Goal: Download file/media

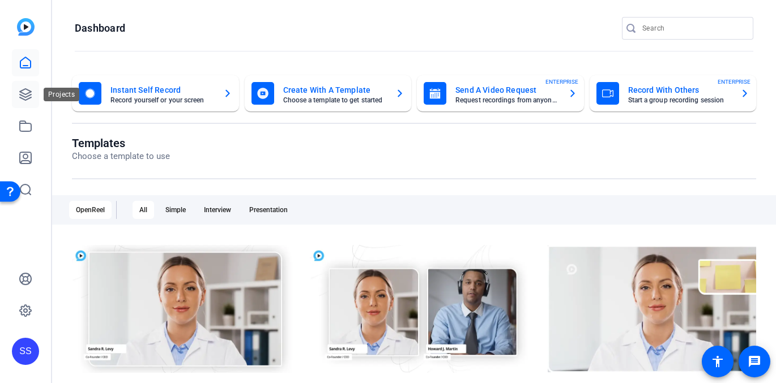
click at [26, 104] on link at bounding box center [25, 94] width 27 height 27
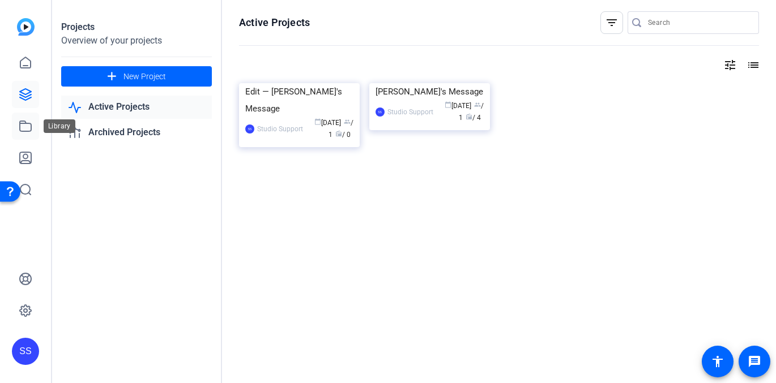
click at [24, 136] on link at bounding box center [25, 126] width 27 height 27
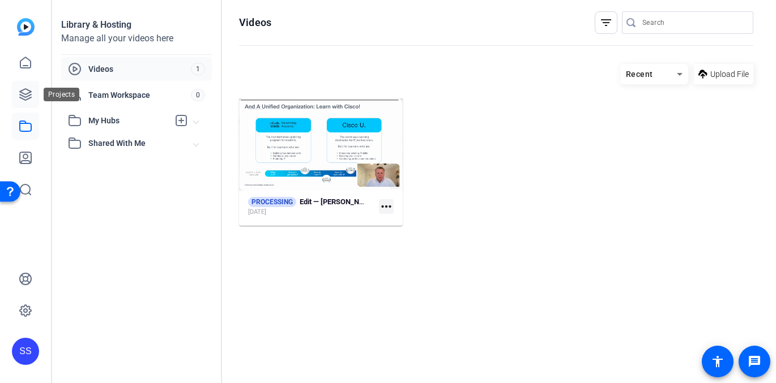
click at [29, 93] on icon at bounding box center [25, 94] width 11 height 11
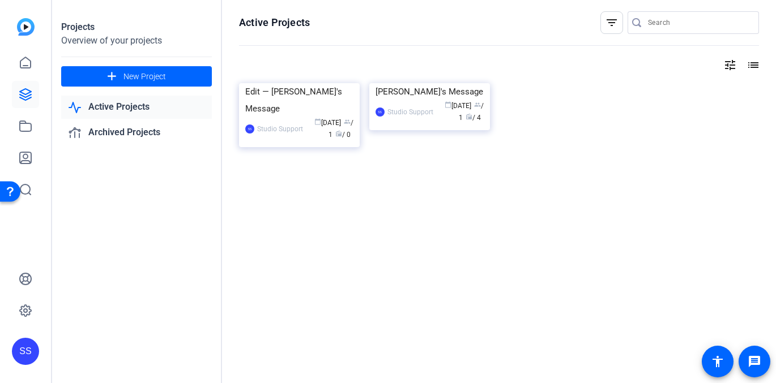
click at [37, 364] on div "SS" at bounding box center [25, 191] width 51 height 383
click at [31, 348] on div "SS" at bounding box center [25, 351] width 27 height 27
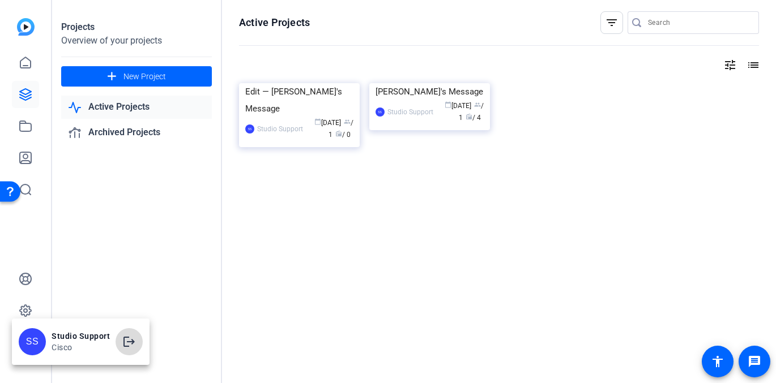
click at [124, 343] on mat-icon "logout" at bounding box center [129, 342] width 14 height 14
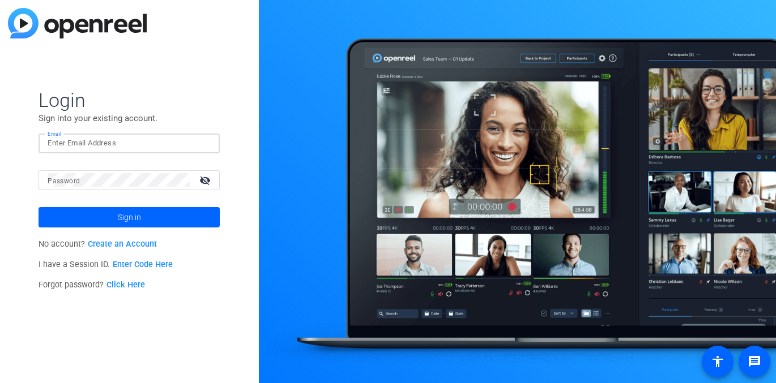
click at [151, 148] on input "Email" at bounding box center [129, 144] width 163 height 14
click at [199, 147] on img at bounding box center [201, 144] width 8 height 14
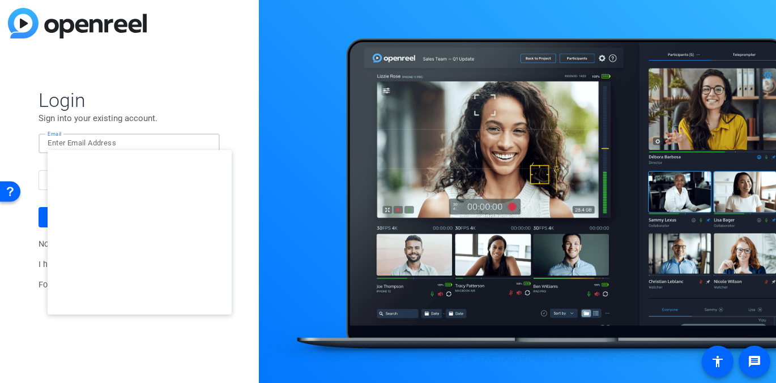
type input "studiosupport+2@openreel.com"
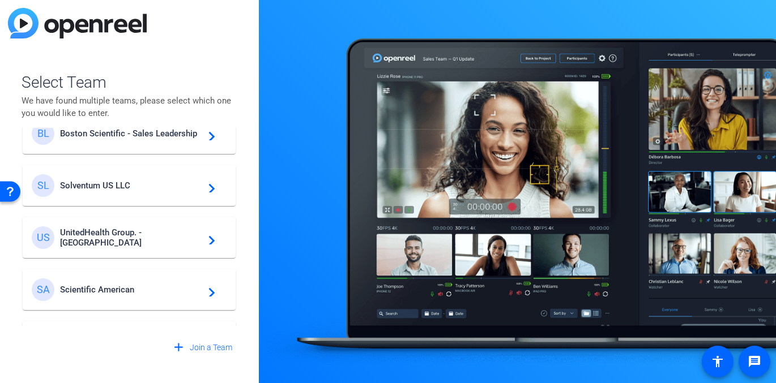
scroll to position [236, 0]
click at [177, 144] on mat-card-content "BL Boston Scientific - Sales Leadership navigate_next" at bounding box center [129, 133] width 213 height 41
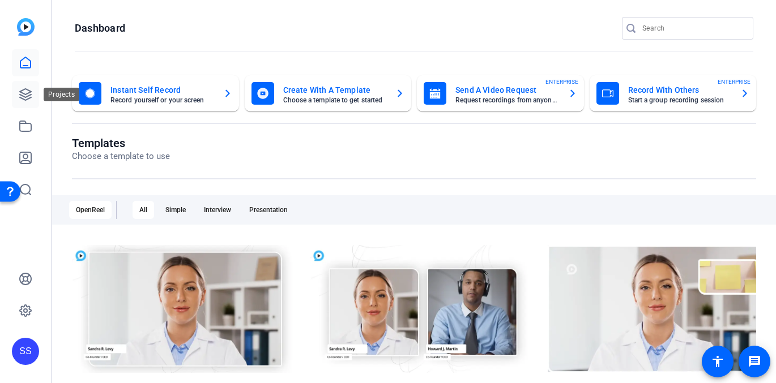
click at [23, 93] on icon at bounding box center [25, 94] width 11 height 11
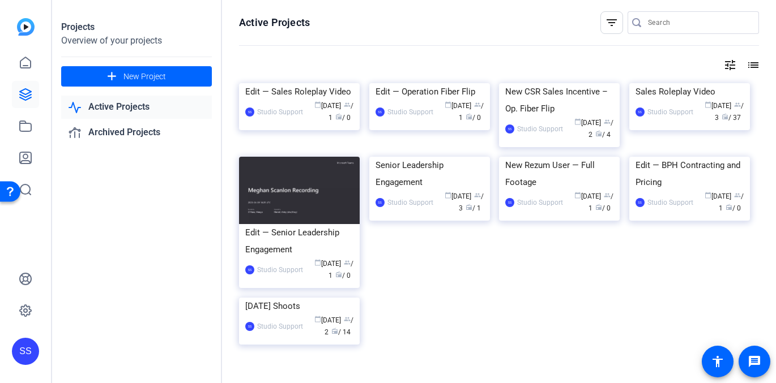
click at [6, 123] on div "SS" at bounding box center [25, 191] width 51 height 383
click at [26, 130] on icon at bounding box center [26, 127] width 14 height 14
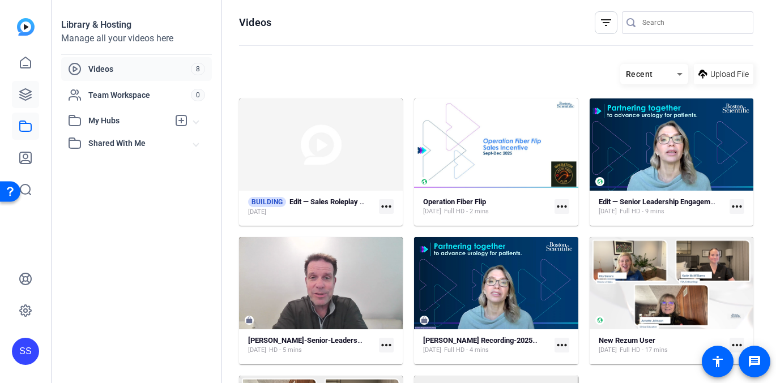
click at [22, 97] on icon at bounding box center [26, 95] width 14 height 14
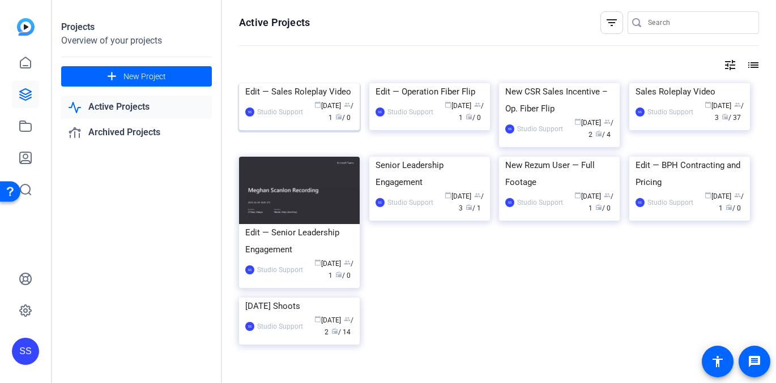
click at [277, 100] on div "Edit — Sales Roleplay Video" at bounding box center [299, 91] width 108 height 17
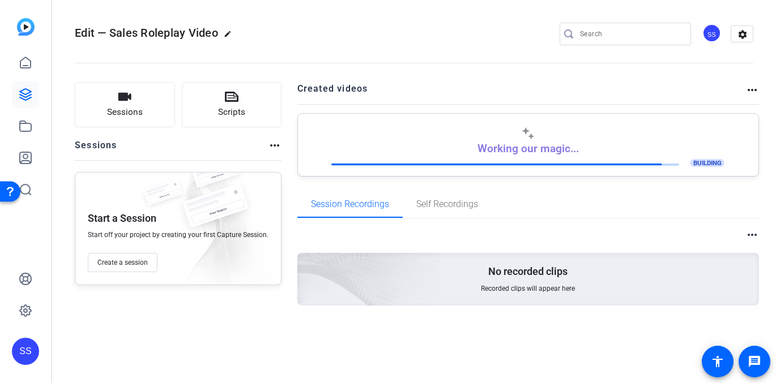
click at [28, 350] on div "SS" at bounding box center [25, 351] width 27 height 27
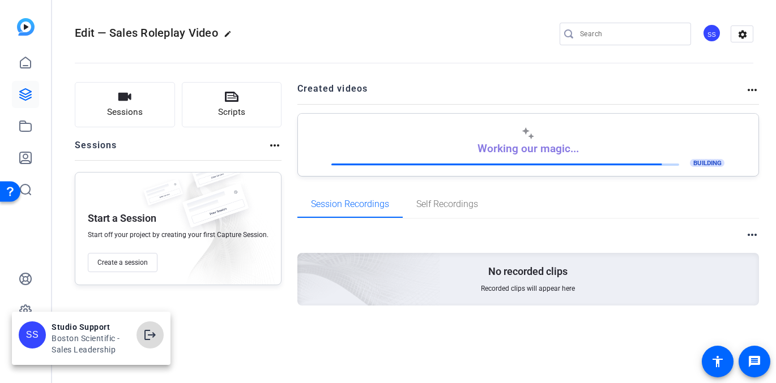
click at [148, 335] on mat-icon "logout" at bounding box center [150, 336] width 14 height 14
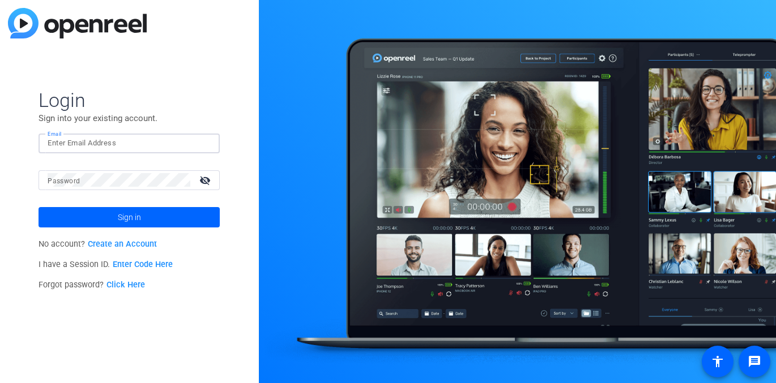
click at [118, 143] on input "Email" at bounding box center [129, 144] width 163 height 14
click at [203, 139] on img at bounding box center [201, 144] width 8 height 14
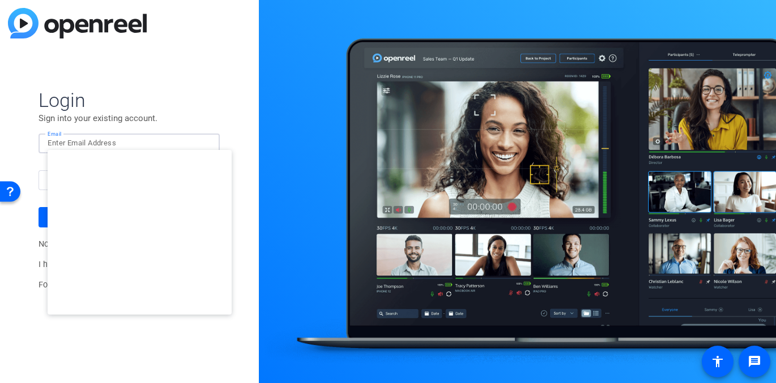
type input "studiosupport+3@openreel.com"
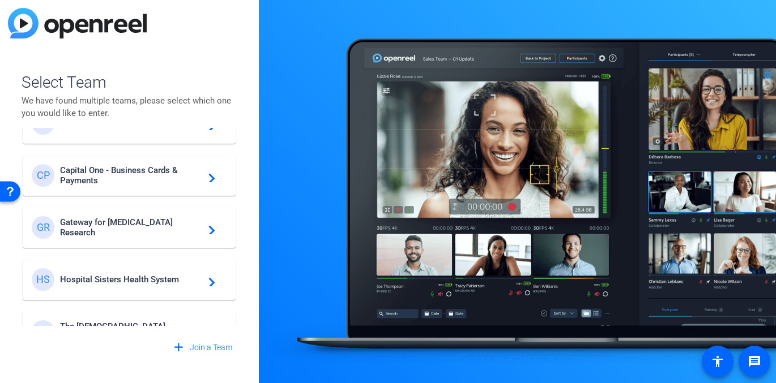
scroll to position [325, 0]
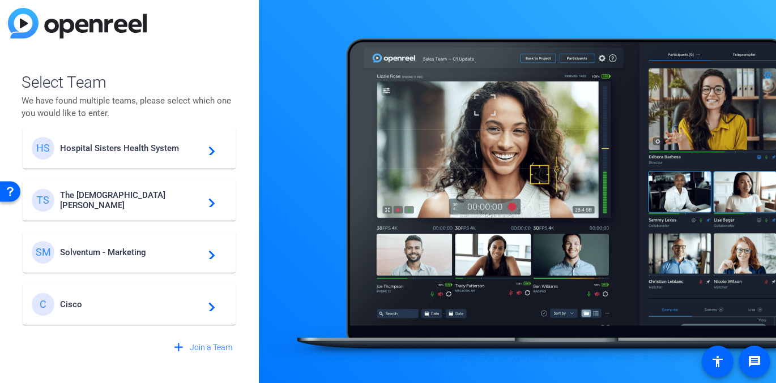
click at [114, 301] on span "Cisco" at bounding box center [131, 305] width 142 height 10
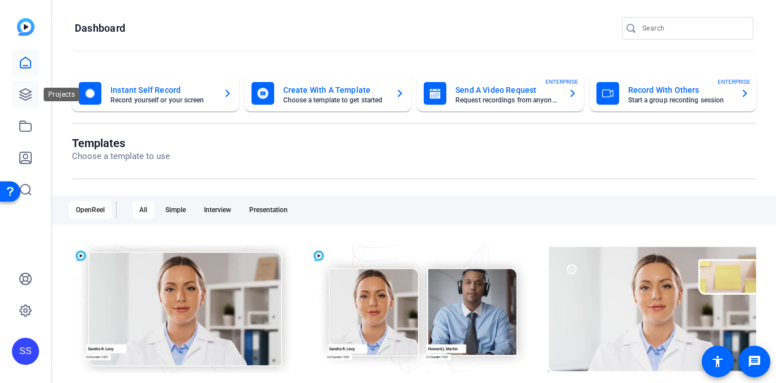
click at [27, 98] on icon at bounding box center [26, 95] width 14 height 14
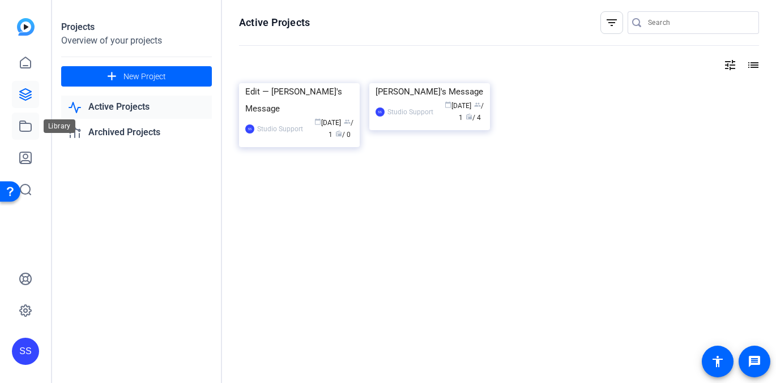
click at [19, 123] on icon at bounding box center [26, 127] width 14 height 14
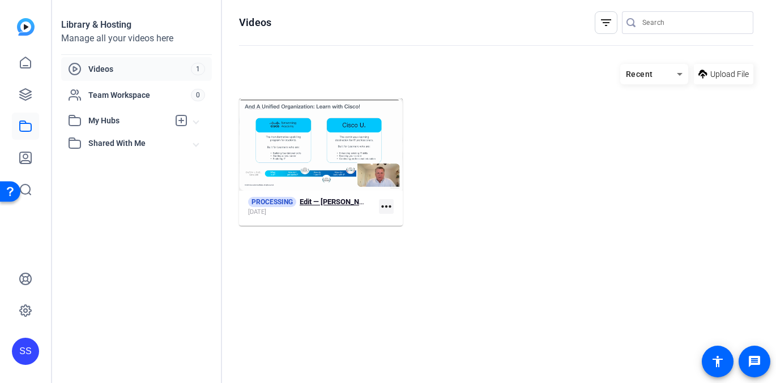
click at [344, 207] on div "PROCESSING Edit — Dave's Message" at bounding box center [307, 202] width 118 height 11
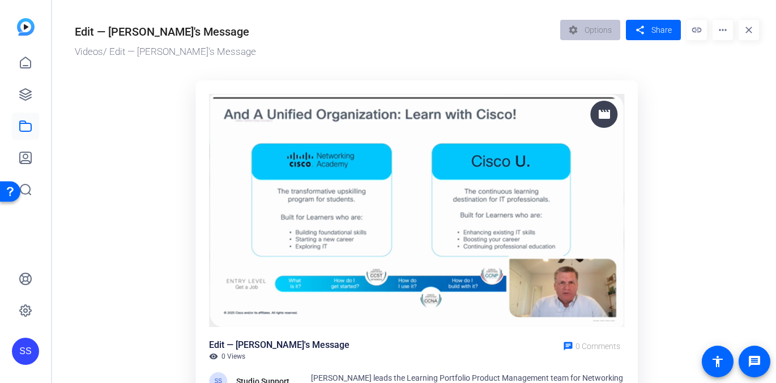
click at [723, 29] on mat-icon "more_horiz" at bounding box center [723, 30] width 20 height 20
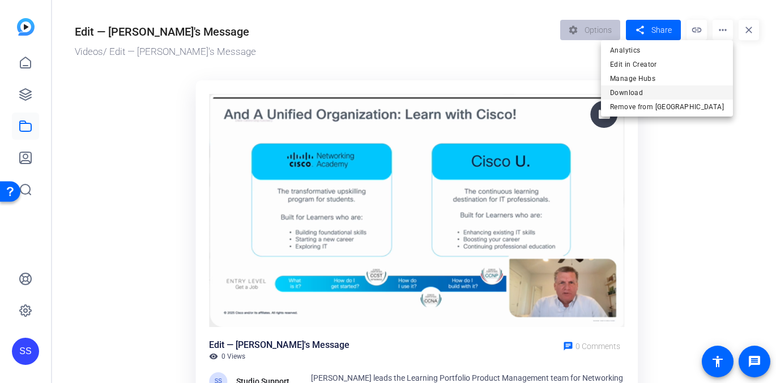
click at [696, 89] on span "Download" at bounding box center [667, 93] width 114 height 14
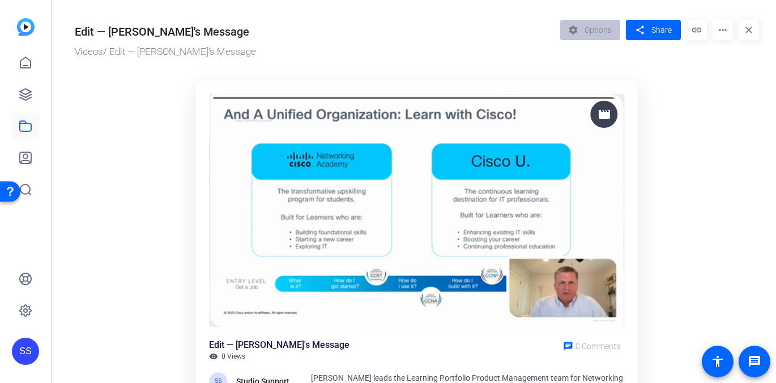
click at [719, 29] on mat-icon "more_horiz" at bounding box center [723, 30] width 20 height 20
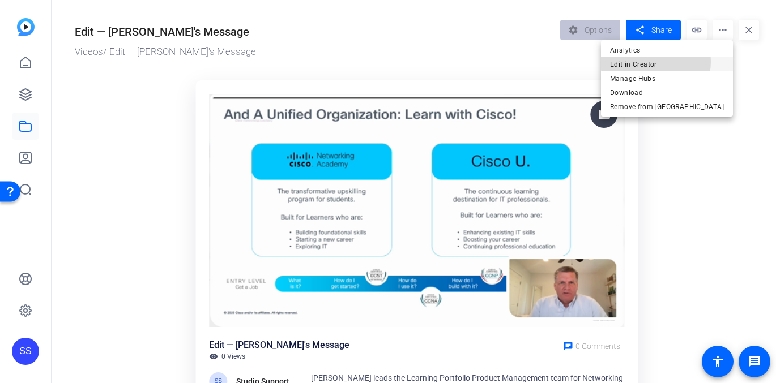
click at [704, 62] on span "Edit in Creator" at bounding box center [667, 65] width 114 height 14
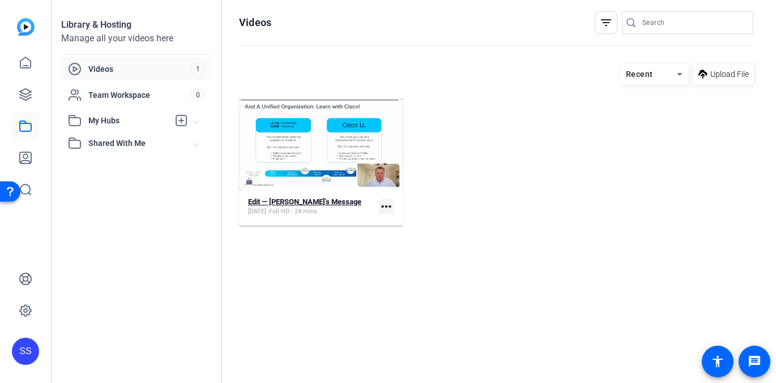
click at [268, 206] on strong "Edit — [PERSON_NAME]'s Message" at bounding box center [304, 202] width 113 height 8
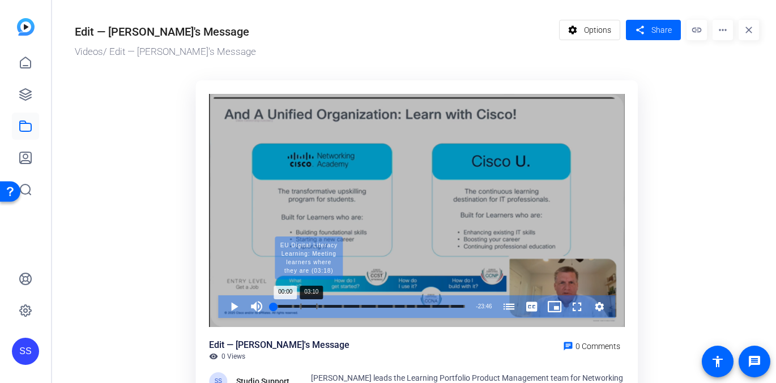
click at [307, 307] on div "Progress Bar" at bounding box center [308, 307] width 17 height 6
